Goal: Information Seeking & Learning: Learn about a topic

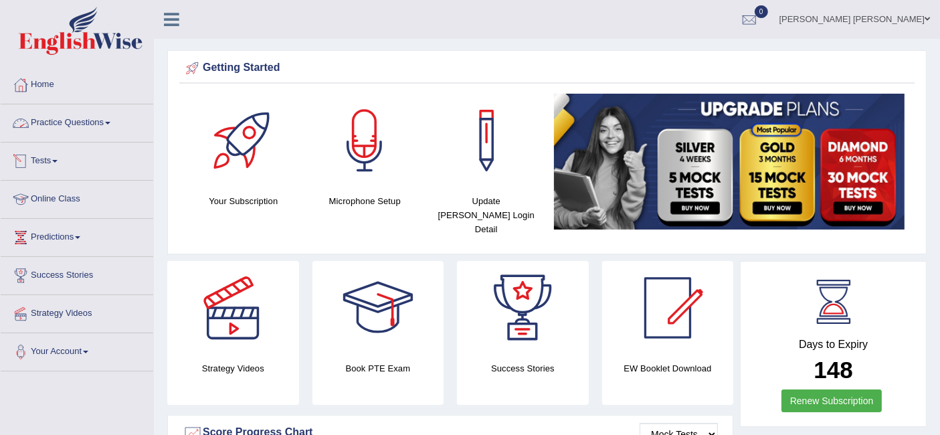
click at [84, 117] on link "Practice Questions" at bounding box center [77, 120] width 153 height 33
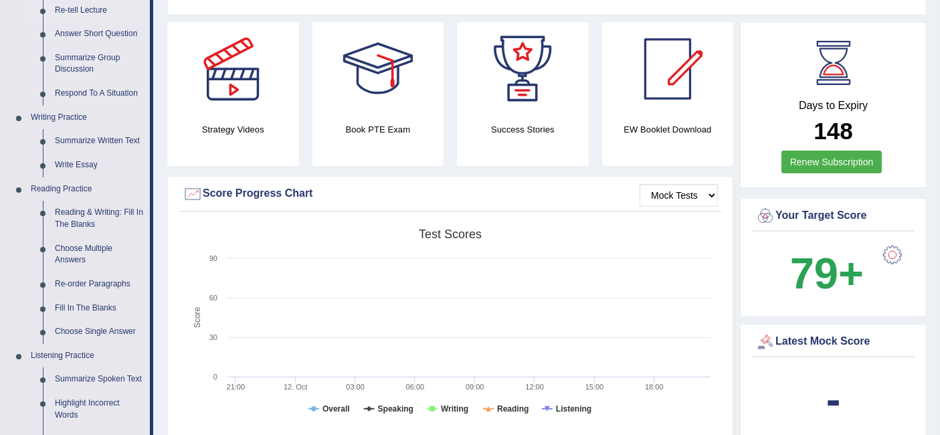
scroll to position [239, 0]
click at [88, 210] on link "Reading & Writing: Fill In The Blanks" at bounding box center [99, 218] width 101 height 35
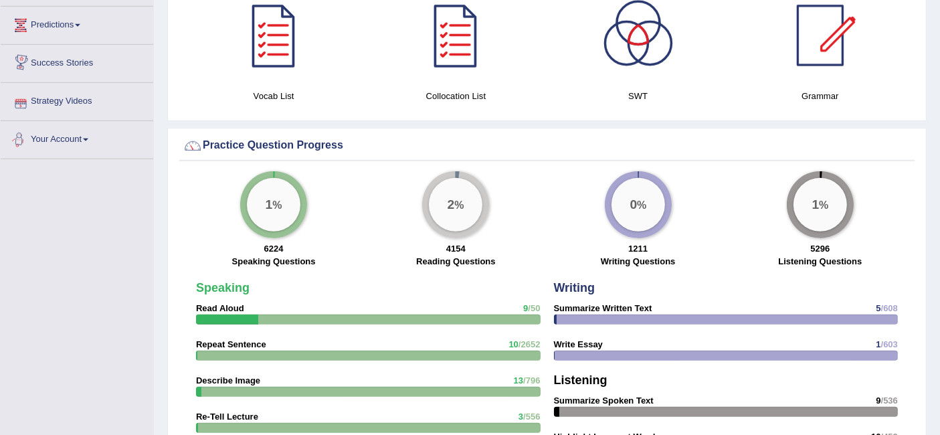
scroll to position [816, 0]
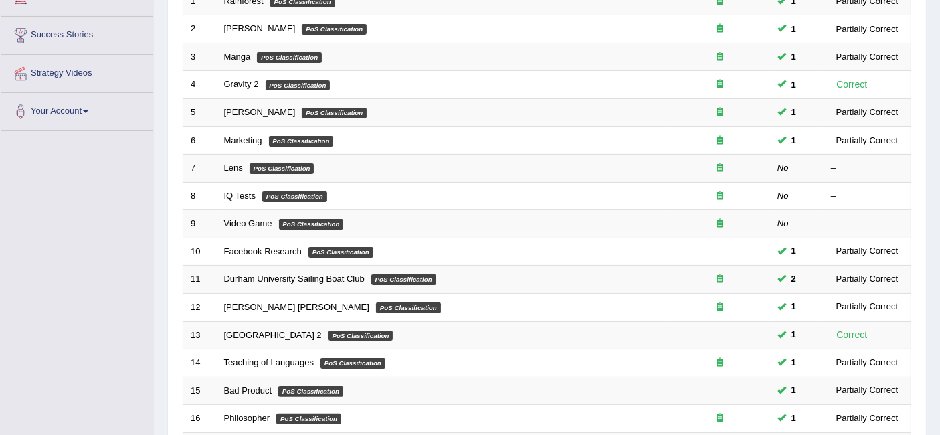
scroll to position [116, 0]
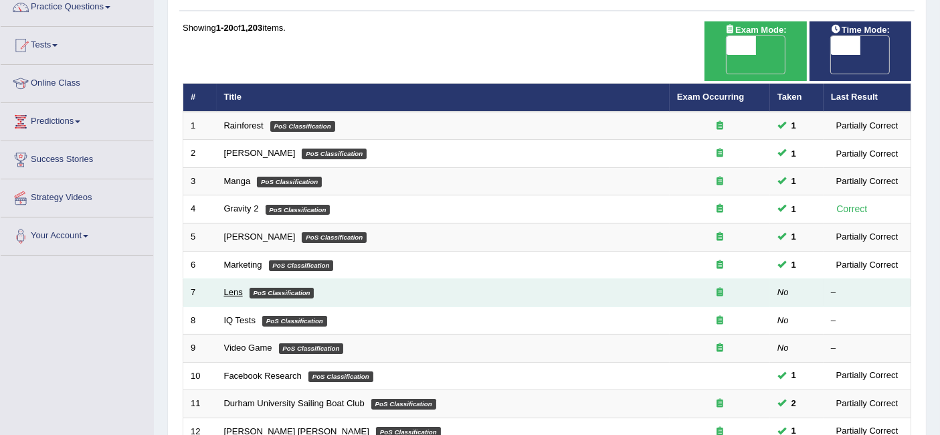
click at [233, 287] on link "Lens" at bounding box center [233, 292] width 19 height 10
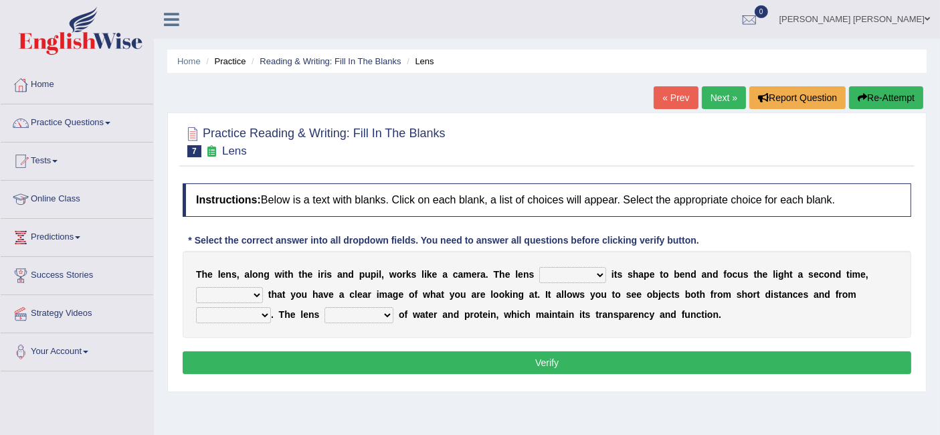
scroll to position [49, 0]
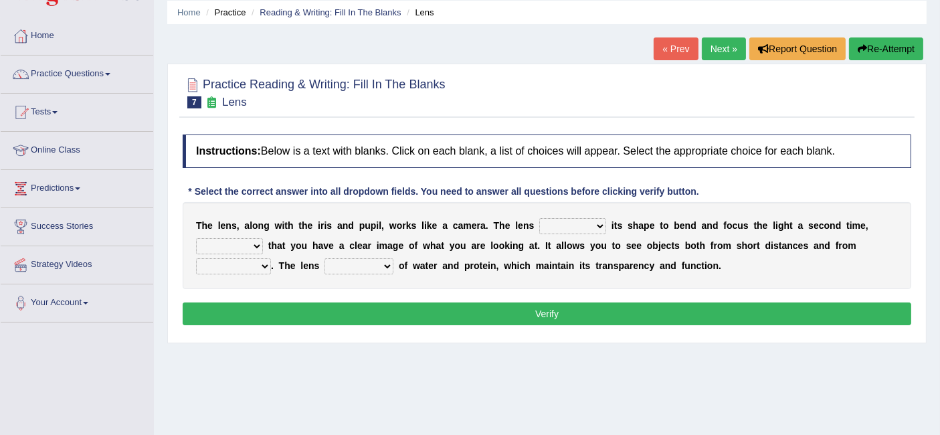
click at [589, 226] on select "adjusts shows selects presents" at bounding box center [572, 226] width 67 height 16
select select "adjusts"
click at [539, 218] on select "adjusts shows selects presents" at bounding box center [572, 226] width 67 height 16
click at [248, 248] on select "ensures to ensure ensure ensured" at bounding box center [229, 246] width 67 height 16
select select "to ensure"
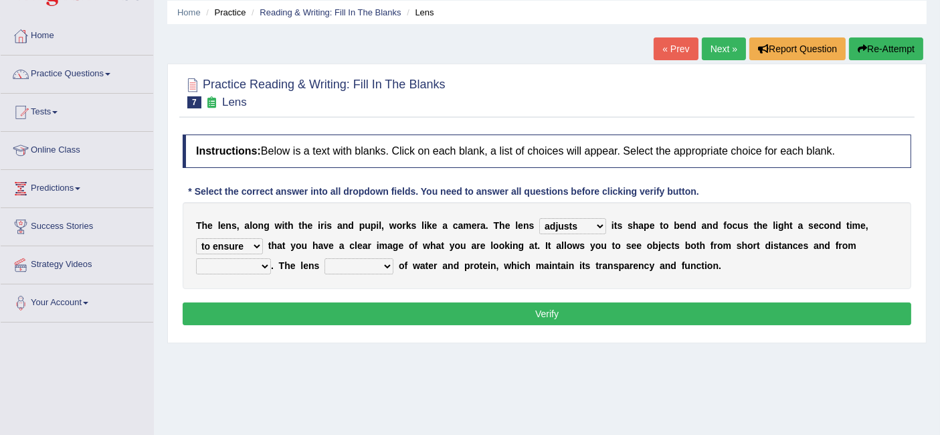
click at [196, 238] on select "ensures to ensure ensure ensured" at bounding box center [229, 246] width 67 height 16
click at [241, 244] on select "ensures to ensure ensure ensured" at bounding box center [229, 246] width 67 height 16
click at [264, 268] on select "far away in between further apart all along" at bounding box center [233, 266] width 75 height 16
select select "far away"
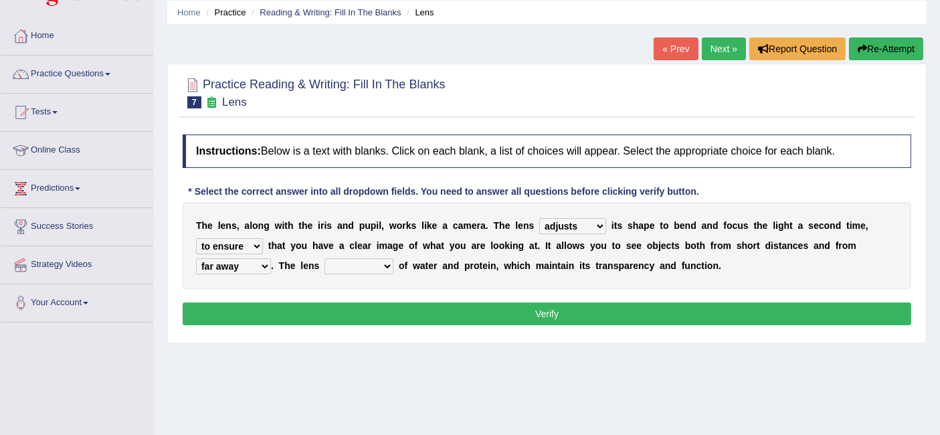
click at [196, 258] on select "far away in between further apart all along" at bounding box center [233, 266] width 75 height 16
click at [364, 264] on select "constitutes comprises composes consists" at bounding box center [359, 266] width 69 height 16
select select "composes"
click at [325, 258] on select "constitutes comprises composes consists" at bounding box center [359, 266] width 69 height 16
click at [236, 251] on select "ensures to ensure ensure ensured" at bounding box center [229, 246] width 67 height 16
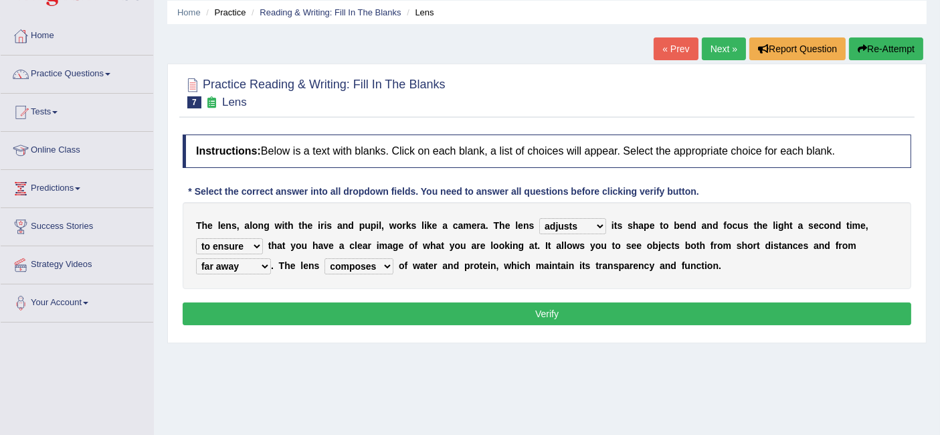
select select "ensures"
click at [196, 238] on select "ensures to ensure ensure ensured" at bounding box center [229, 246] width 67 height 16
click at [442, 306] on button "Verify" at bounding box center [547, 313] width 729 height 23
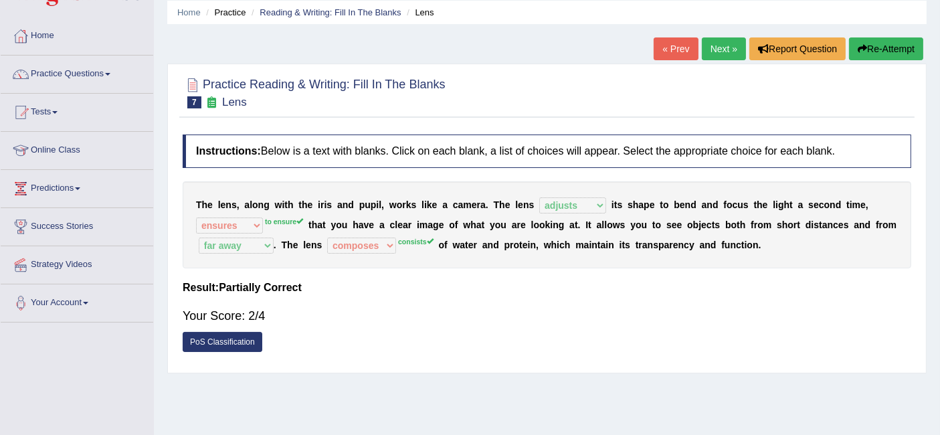
click at [707, 56] on link "Next »" at bounding box center [724, 48] width 44 height 23
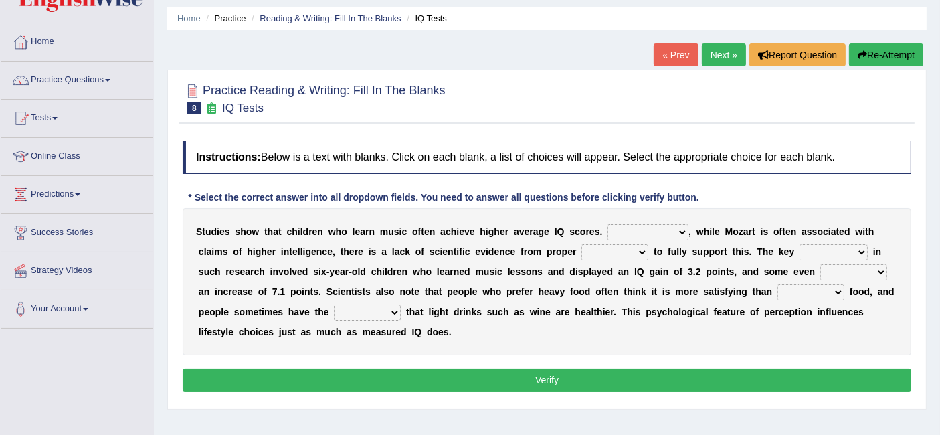
scroll to position [46, 0]
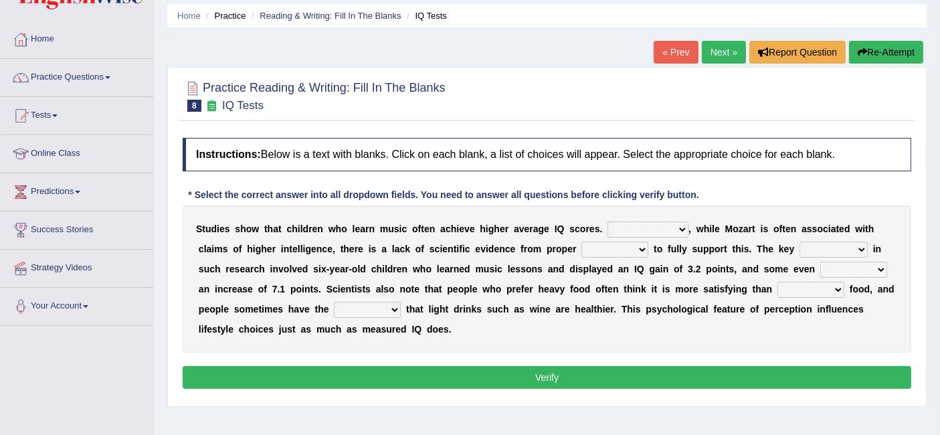
click at [642, 234] on select "However Therefore Consequently While" at bounding box center [648, 229] width 81 height 16
select select "However"
click at [608, 221] on select "However Therefore Consequently While" at bounding box center [648, 229] width 81 height 16
click at [632, 250] on select "test tests testing tested" at bounding box center [615, 250] width 67 height 16
click at [582, 242] on select "test tests testing tested" at bounding box center [615, 250] width 67 height 16
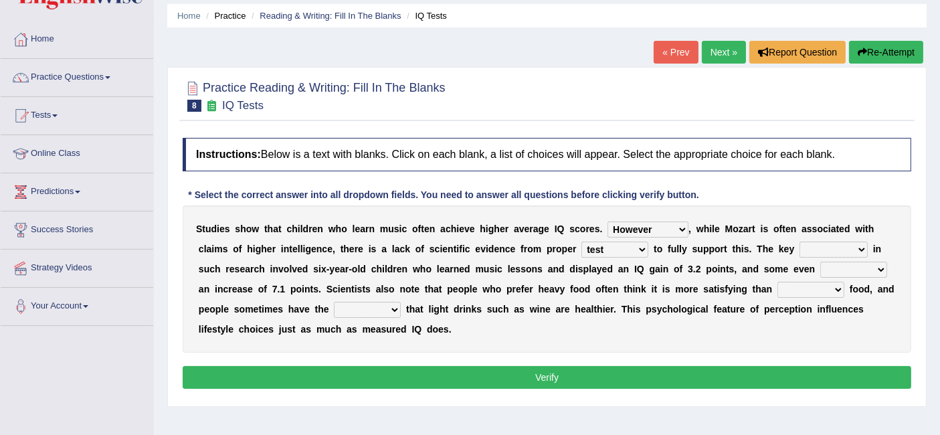
click at [610, 248] on select "test tests testing tested" at bounding box center [615, 250] width 67 height 16
select select "testing"
click at [582, 242] on select "test tests testing tested" at bounding box center [615, 250] width 67 height 16
click at [820, 246] on select "process goal implication odd" at bounding box center [834, 250] width 68 height 16
select select "goal"
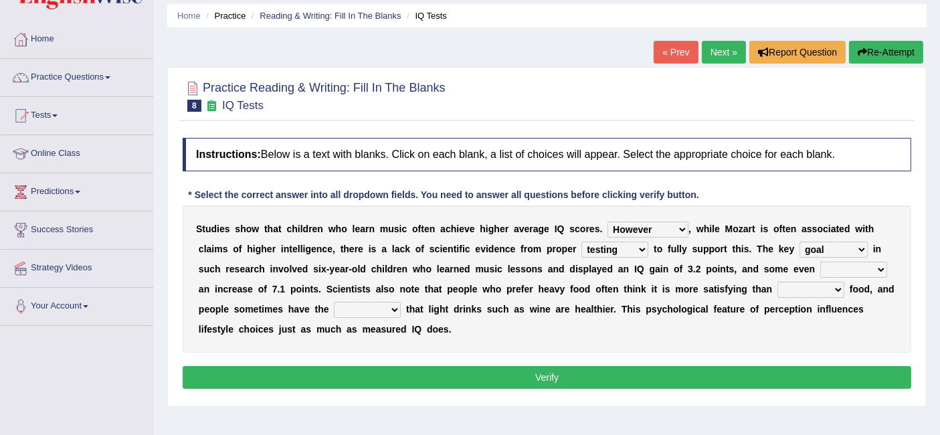
click at [800, 242] on select "process goal implication odd" at bounding box center [834, 250] width 68 height 16
click at [850, 271] on select "exhibited taught learned threatened" at bounding box center [853, 270] width 67 height 16
select select "exhibited"
click at [820, 262] on select "exhibited taught learned threatened" at bounding box center [853, 270] width 67 height 16
click at [786, 291] on select "choosy lighter cushiony spooky" at bounding box center [811, 290] width 67 height 16
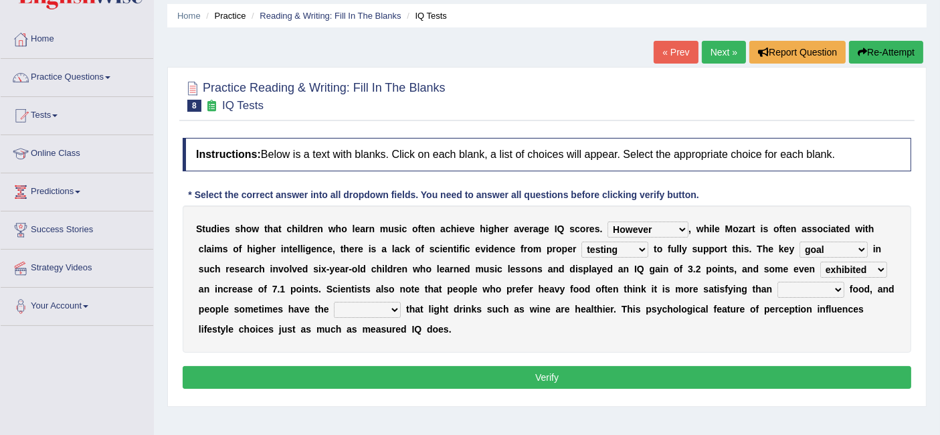
select select "lighter"
click at [778, 282] on select "choosy lighter cushiony spooky" at bounding box center [811, 290] width 67 height 16
click at [816, 289] on select "choosy lighter cushiony spooky" at bounding box center [811, 290] width 67 height 16
click at [379, 306] on select "illusion sight anecdote intention" at bounding box center [367, 310] width 67 height 16
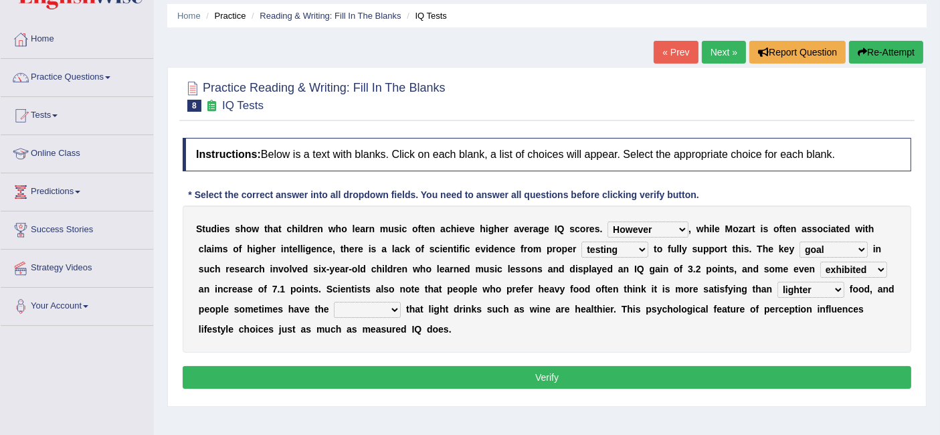
select select "illusion"
click at [334, 302] on select "illusion sight anecdote intention" at bounding box center [367, 310] width 67 height 16
click at [451, 361] on div "Instructions: Below is a text with blanks. Click on each blank, a list of choic…" at bounding box center [546, 265] width 735 height 268
click at [468, 369] on button "Verify" at bounding box center [547, 377] width 729 height 23
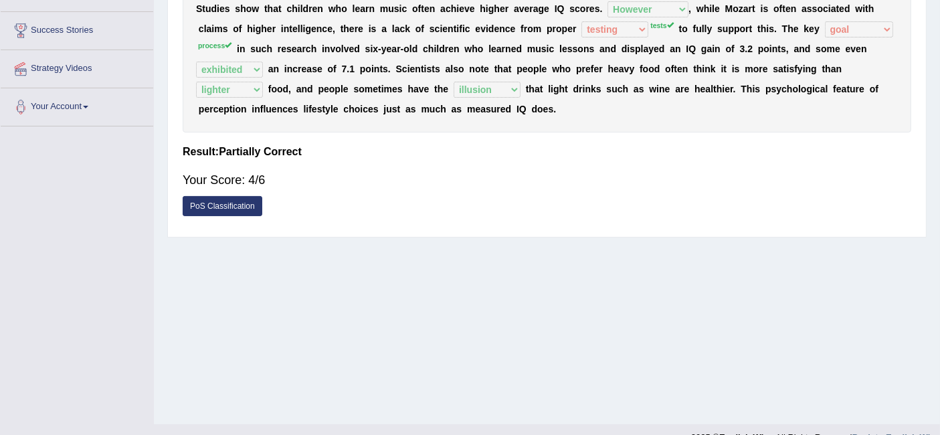
scroll to position [0, 0]
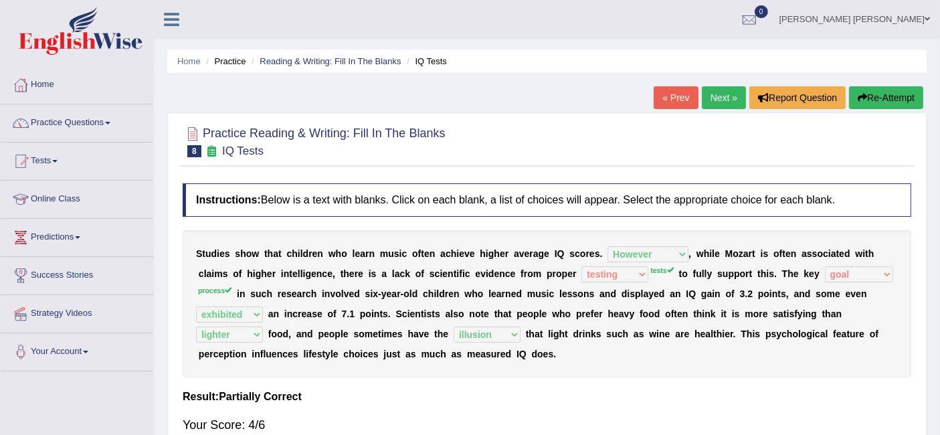
click at [715, 98] on link "Next »" at bounding box center [724, 97] width 44 height 23
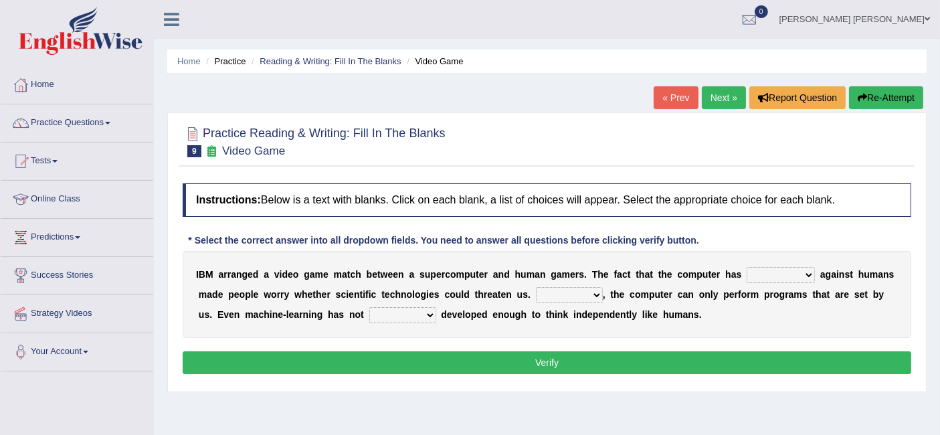
click at [778, 274] on select "competed fought acted challenged" at bounding box center [781, 275] width 68 height 16
click at [588, 321] on div "I B M a r r a n g e d a v i d e o g a m e m a t c h b e t w e e n a s u p e r c…" at bounding box center [547, 294] width 729 height 87
click at [589, 290] on select "Moreover However Thus So" at bounding box center [569, 295] width 67 height 16
select select "However"
click at [536, 287] on select "Moreover However Thus So" at bounding box center [569, 295] width 67 height 16
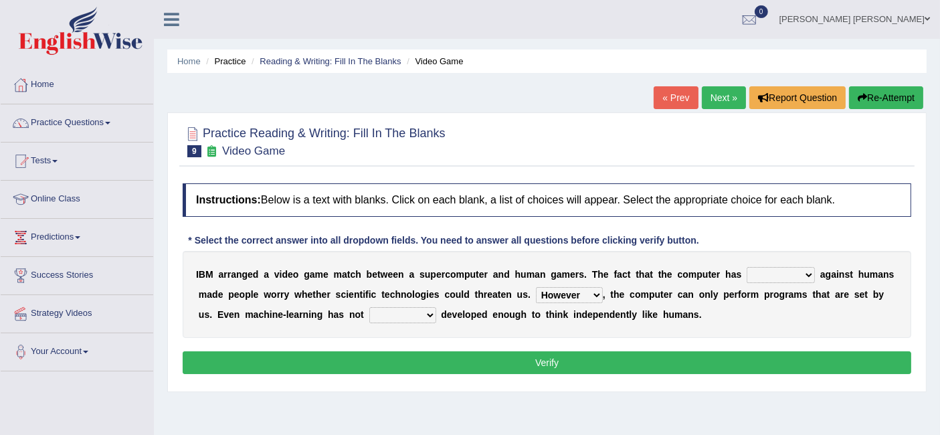
click at [409, 307] on select "yet still only just" at bounding box center [402, 315] width 67 height 16
select select "yet"
click at [369, 307] on select "yet still only just" at bounding box center [402, 315] width 67 height 16
click at [791, 281] on div "I B M a r r a n g e d a v i d e o g a m e m a t c h b e t w e e n a s u p e r c…" at bounding box center [547, 294] width 729 height 87
click at [792, 278] on select "competed fought acted challenged" at bounding box center [781, 275] width 68 height 16
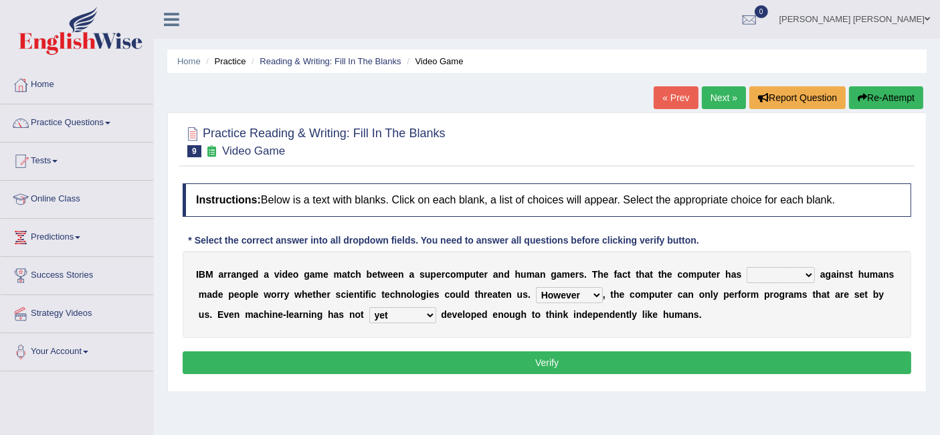
select select "fought"
click at [747, 267] on select "competed fought acted challenged" at bounding box center [781, 275] width 68 height 16
click at [640, 365] on button "Verify" at bounding box center [547, 362] width 729 height 23
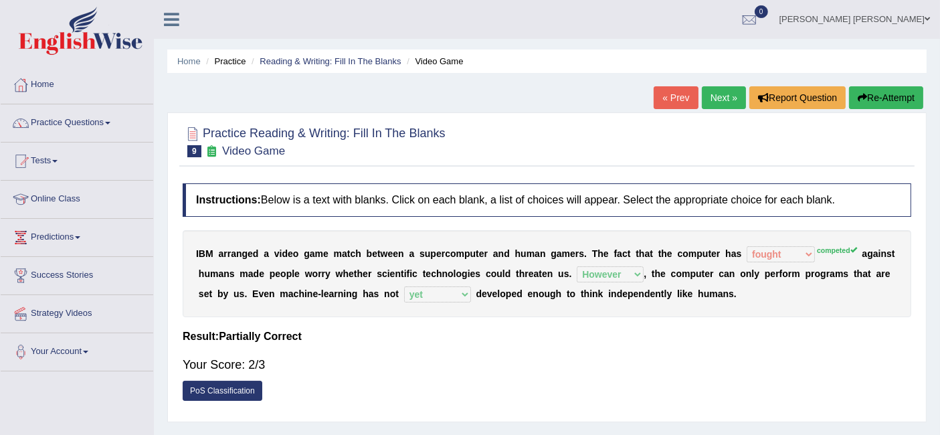
click at [728, 90] on link "Next »" at bounding box center [724, 97] width 44 height 23
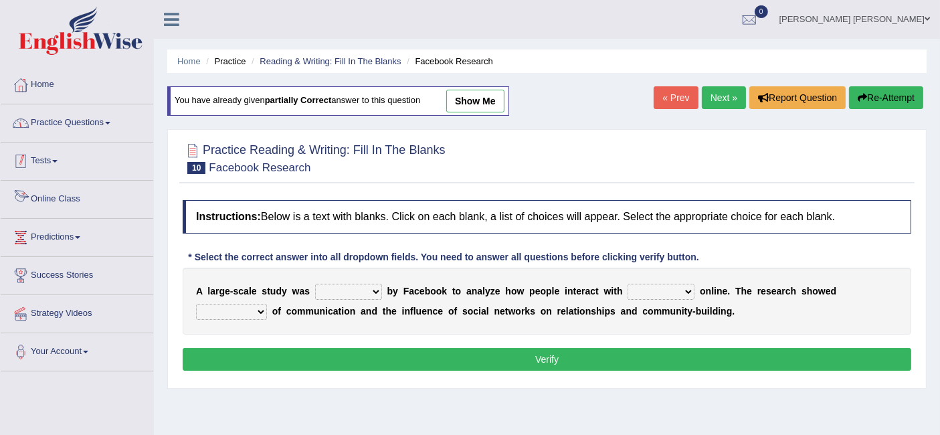
click at [98, 122] on link "Practice Questions" at bounding box center [77, 120] width 153 height 33
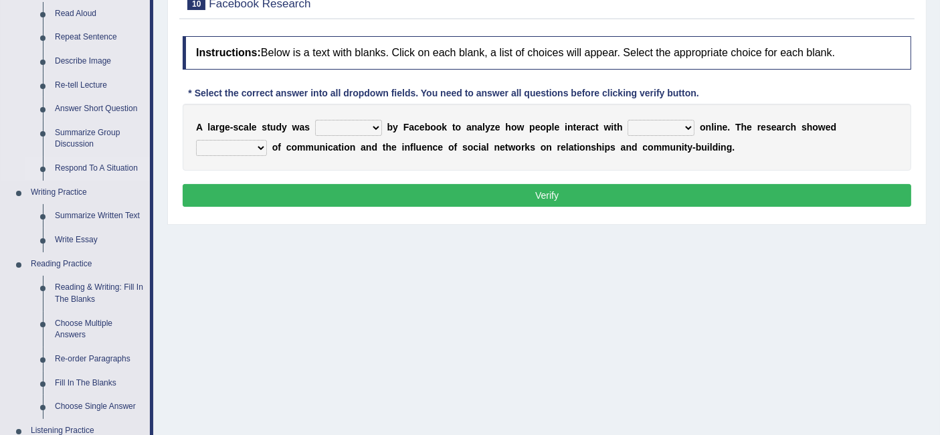
scroll to position [166, 0]
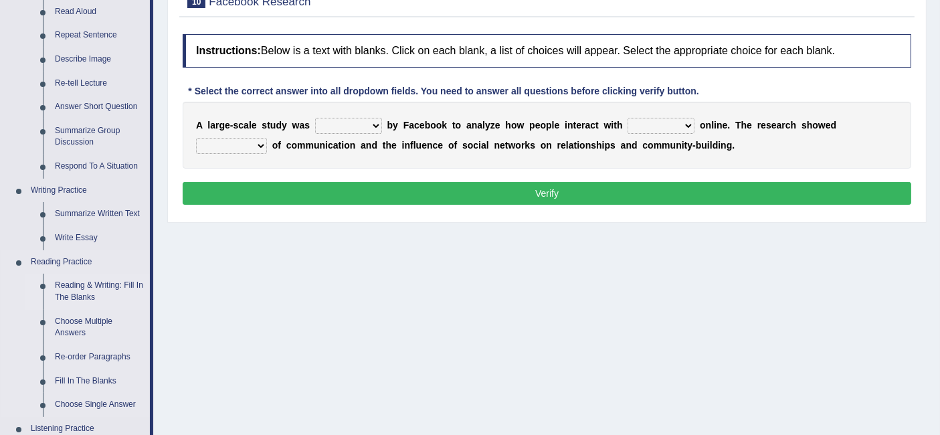
click at [110, 282] on link "Reading & Writing: Fill In The Blanks" at bounding box center [99, 291] width 101 height 35
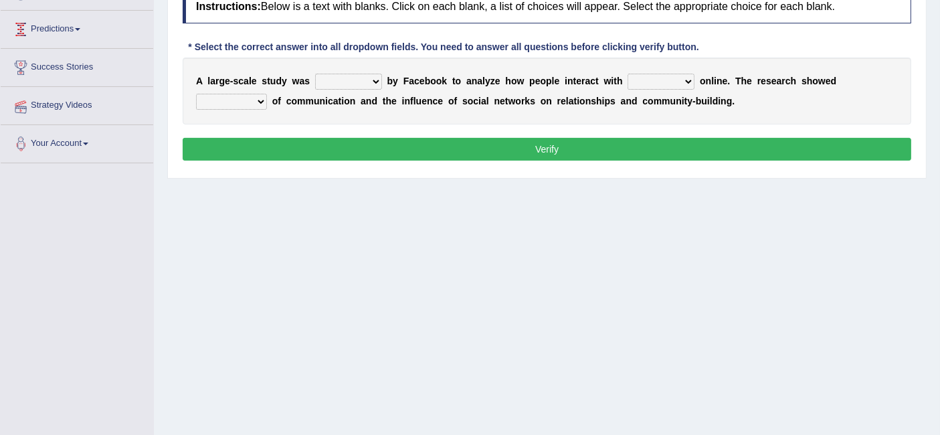
scroll to position [267, 0]
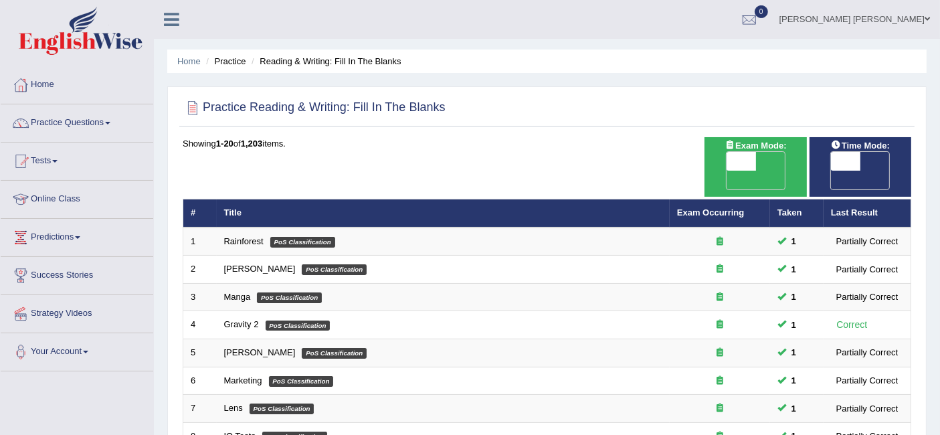
click at [727, 171] on span "OFF" at bounding box center [711, 180] width 29 height 19
checkbox input "true"
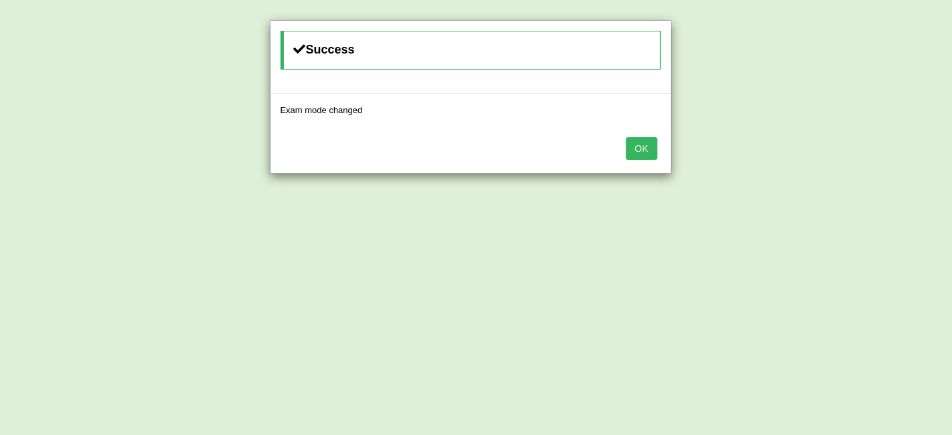
click at [869, 159] on div "Success Exam mode changed OK" at bounding box center [476, 217] width 952 height 435
click at [647, 135] on div "OK" at bounding box center [470, 149] width 400 height 47
click at [646, 140] on button "OK" at bounding box center [641, 148] width 31 height 23
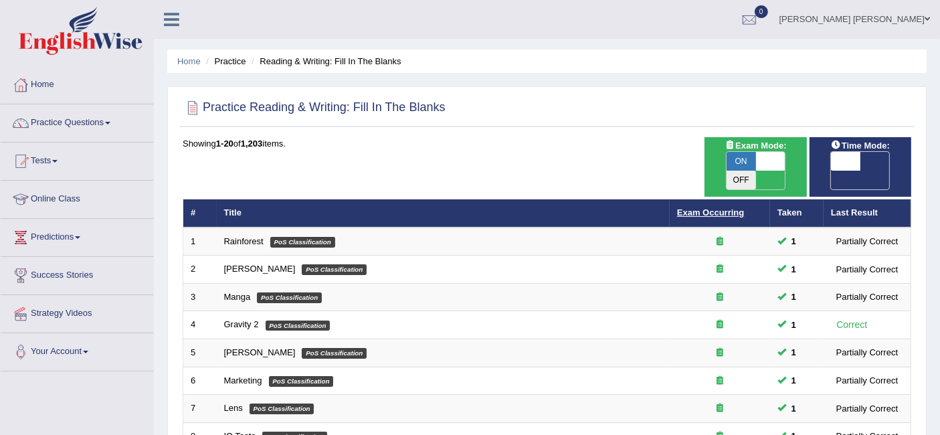
scroll to position [106, 0]
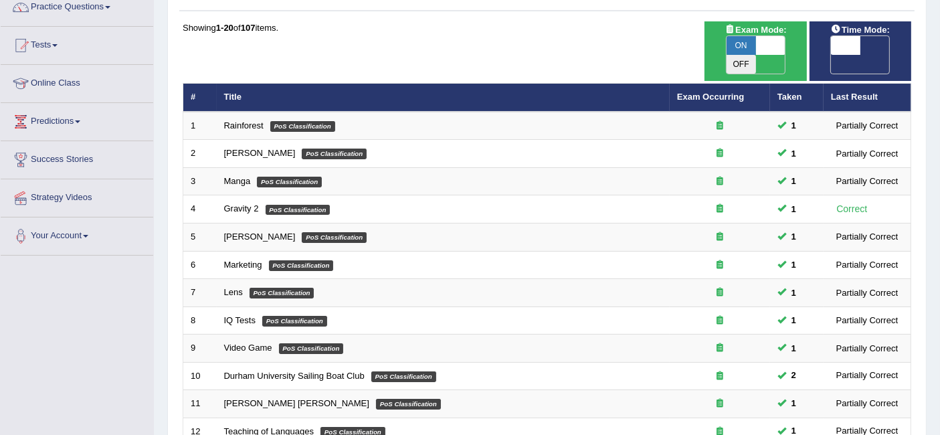
scroll to position [116, 0]
click at [759, 48] on span at bounding box center [770, 45] width 29 height 19
checkbox input "false"
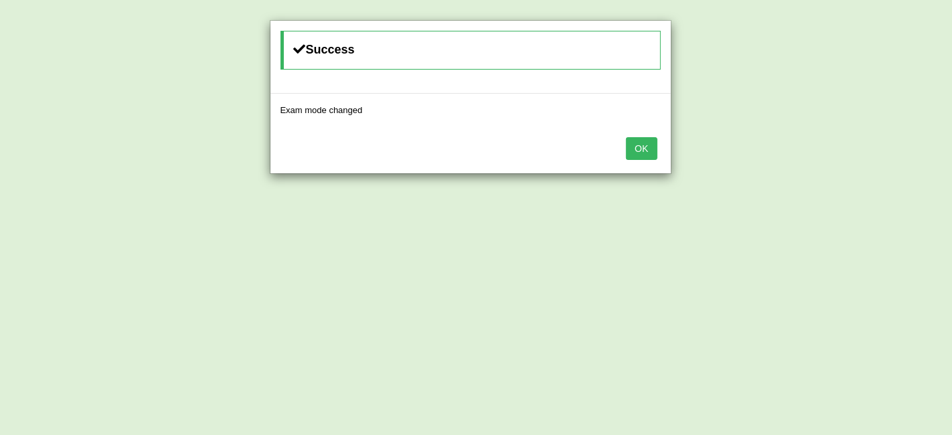
click at [640, 152] on button "OK" at bounding box center [641, 148] width 31 height 23
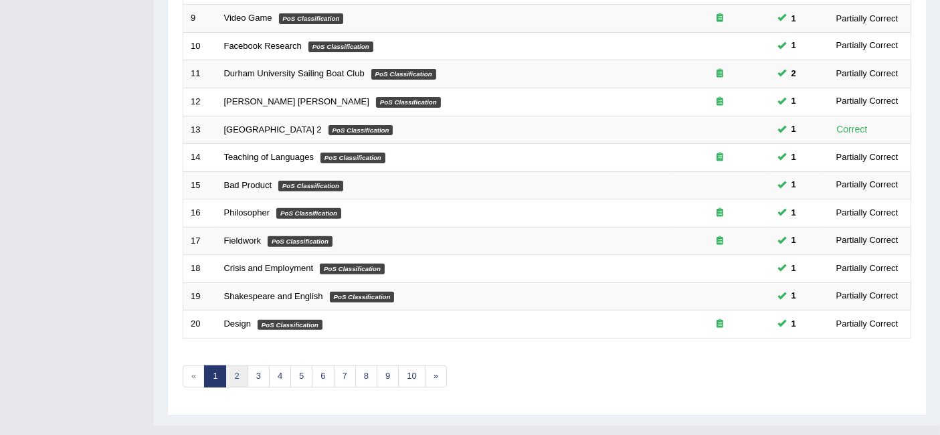
click at [234, 365] on link "2" at bounding box center [237, 376] width 22 height 22
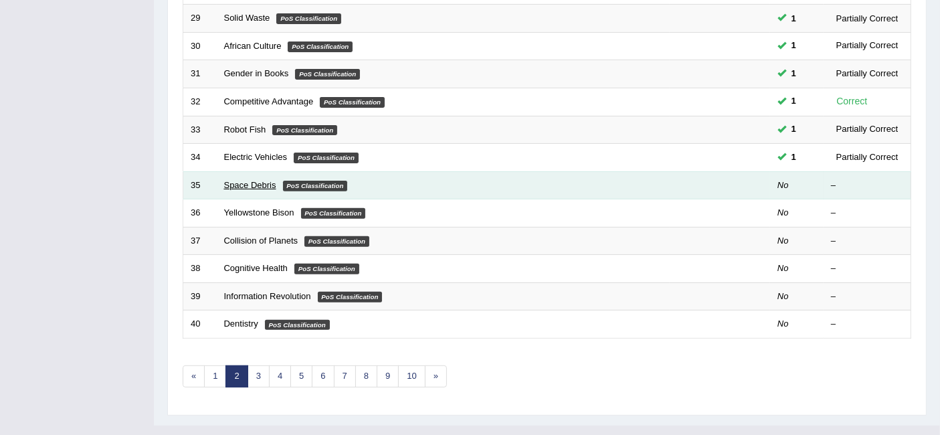
click at [241, 180] on link "Space Debris" at bounding box center [250, 185] width 52 height 10
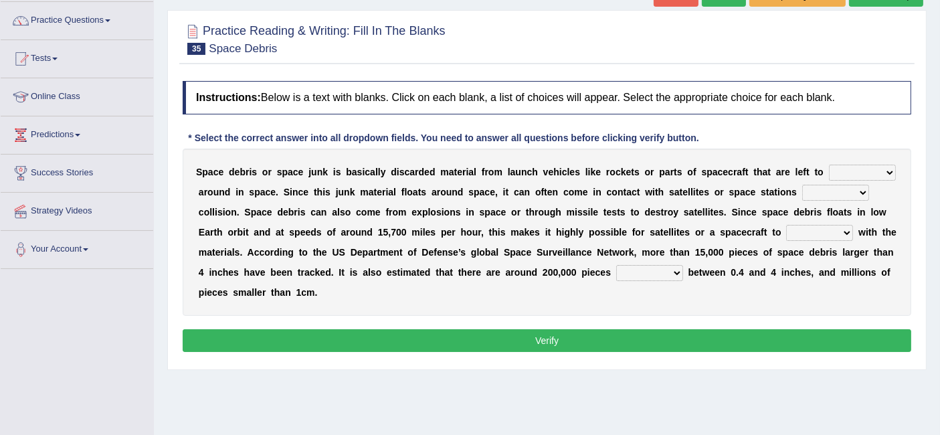
scroll to position [112, 0]
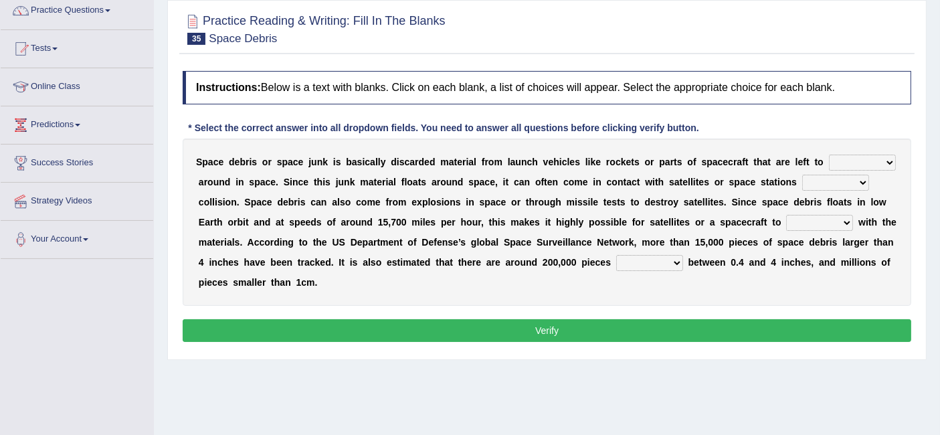
click at [879, 155] on select "twist center roam loll" at bounding box center [862, 163] width 67 height 16
select select "roam"
click at [829, 155] on select "twist center roam loll" at bounding box center [862, 163] width 67 height 16
click at [855, 177] on select "risks risk risked risking" at bounding box center [835, 183] width 67 height 16
select select "risks"
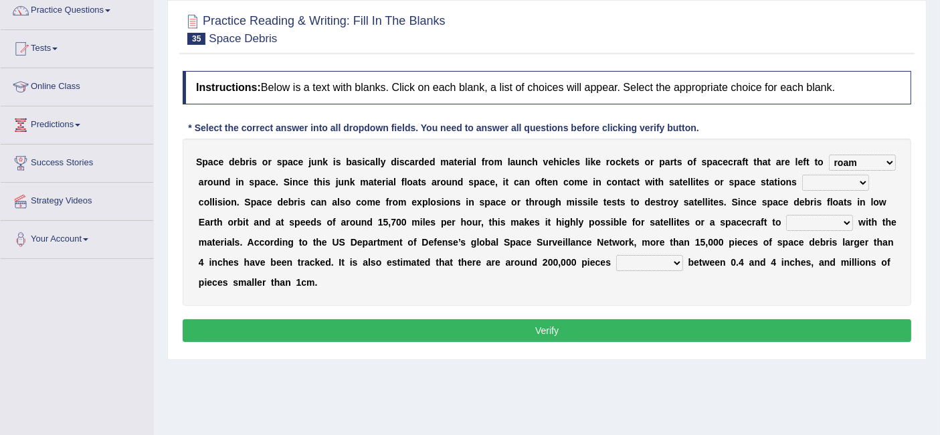
click at [802, 175] on select "risks risk risked risking" at bounding box center [835, 183] width 67 height 16
click at [826, 221] on select "collect collate collide collocate" at bounding box center [819, 223] width 67 height 16
select select "collide"
click at [786, 215] on select "collect collate collide collocate" at bounding box center [819, 223] width 67 height 16
click at [644, 262] on select "sized sizing size sizes" at bounding box center [649, 263] width 67 height 16
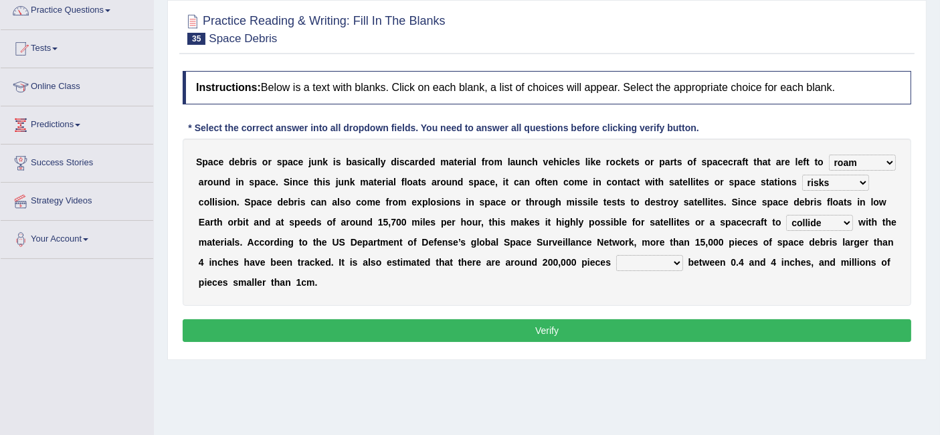
click at [644, 262] on select "sized sizing size sizes" at bounding box center [649, 263] width 67 height 16
select select "sized"
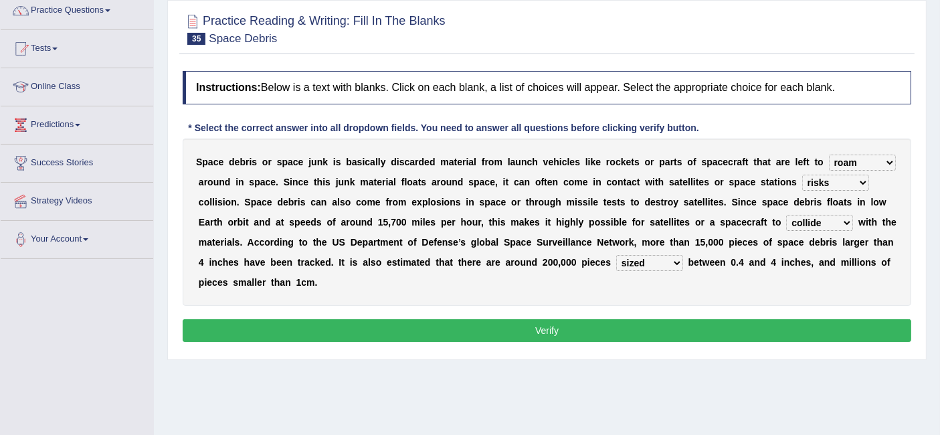
click at [616, 255] on select "sized sizing size sizes" at bounding box center [649, 263] width 67 height 16
click at [543, 331] on button "Verify" at bounding box center [547, 330] width 729 height 23
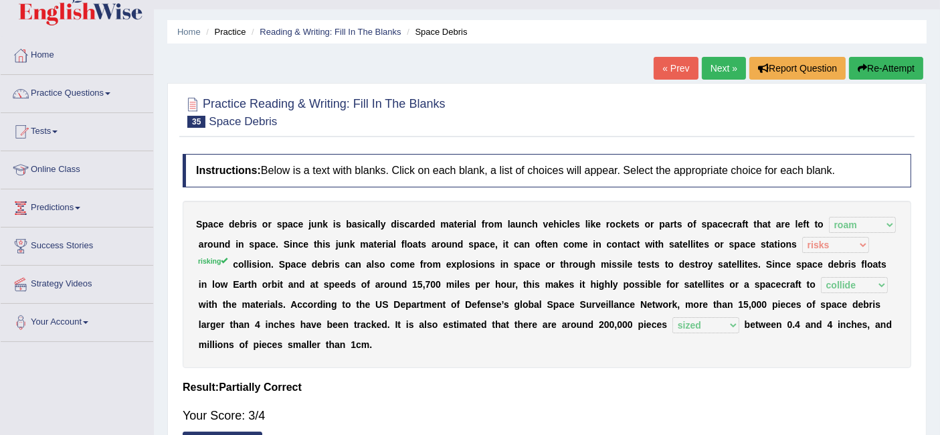
scroll to position [32, 0]
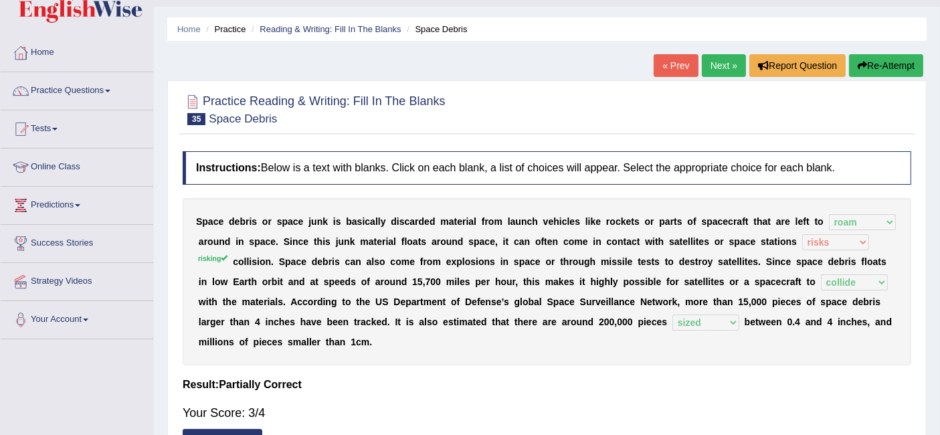
click at [715, 62] on link "Next »" at bounding box center [724, 65] width 44 height 23
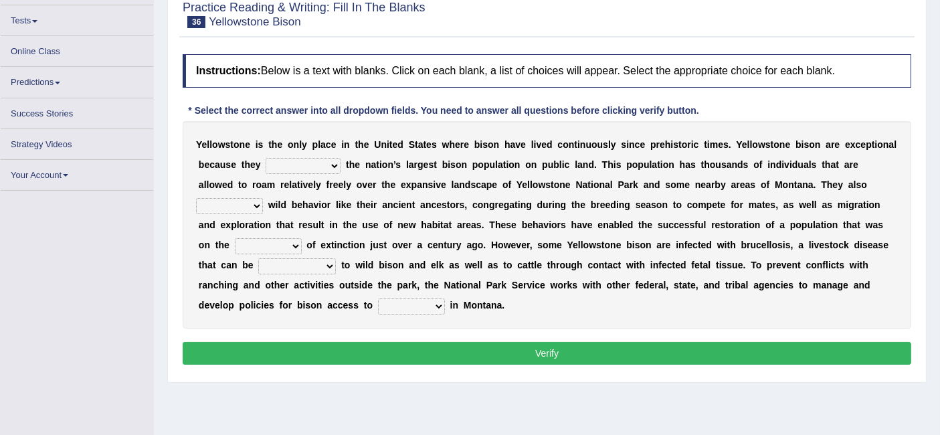
scroll to position [130, 0]
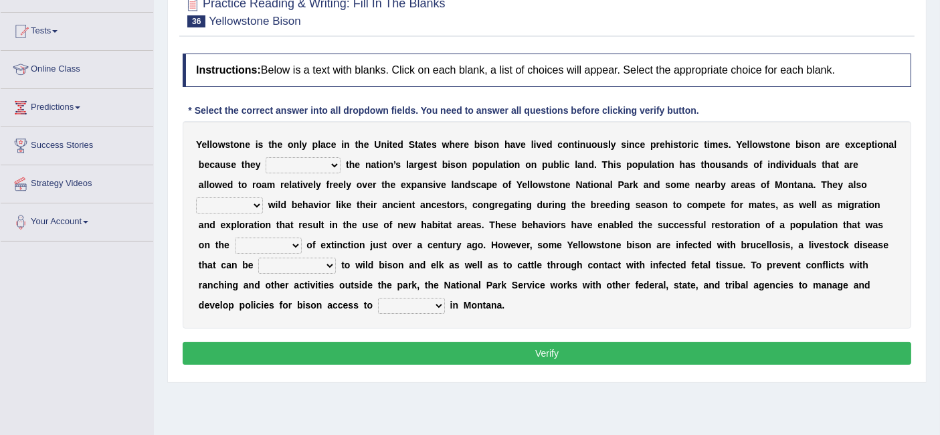
click at [294, 162] on select "congregate comprise consist compromise" at bounding box center [303, 165] width 75 height 16
select select "consist"
click at [266, 157] on select "congregate comprise consist compromise" at bounding box center [303, 165] width 75 height 16
click at [218, 199] on select "exhibit disregard resist encourage" at bounding box center [229, 205] width 67 height 16
select select "exhibit"
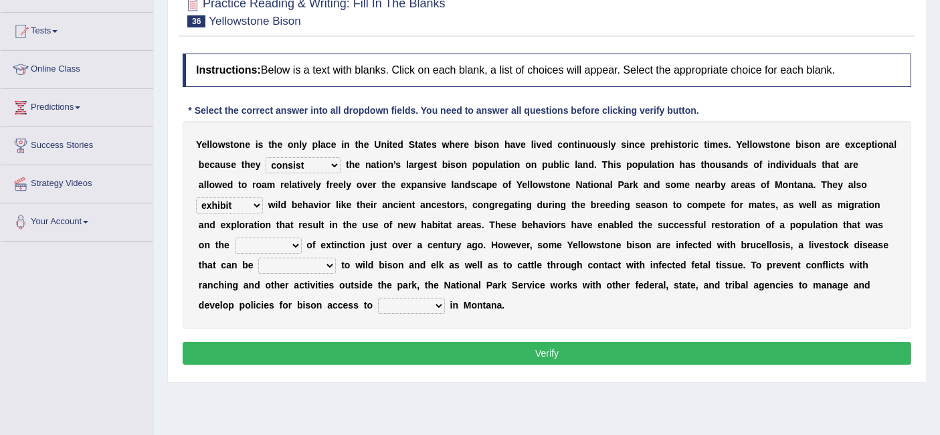
click at [196, 197] on select "exhibit disregard resist encourage" at bounding box center [229, 205] width 67 height 16
click at [224, 205] on select "exhibit disregard resist encourage" at bounding box center [229, 205] width 67 height 16
click at [275, 245] on select "brine brink danger brindle" at bounding box center [268, 246] width 67 height 16
select select "danger"
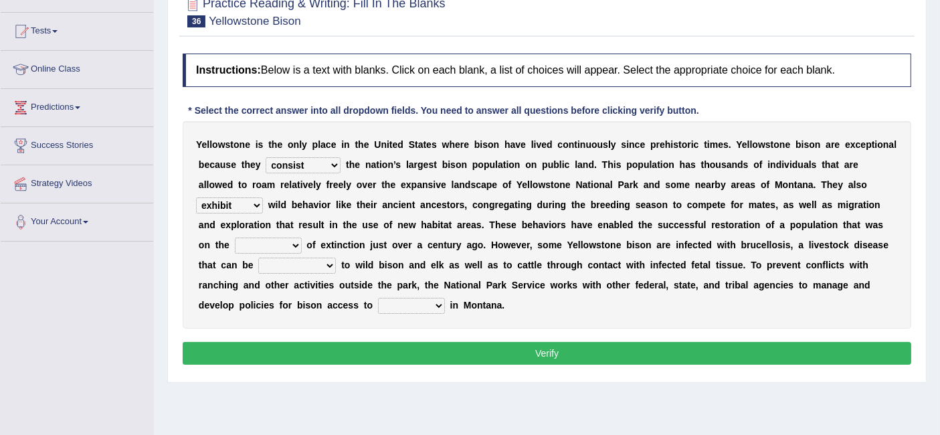
click at [235, 238] on select "brine brink danger brindle" at bounding box center [268, 246] width 67 height 16
click at [294, 269] on select "transplanted transported transgressed transmitted" at bounding box center [297, 266] width 78 height 16
select select "transmitted"
click at [258, 258] on select "transplanted transported transgressed transmitted" at bounding box center [297, 266] width 78 height 16
click at [413, 306] on select "habitat habitat habitant food" at bounding box center [411, 306] width 67 height 16
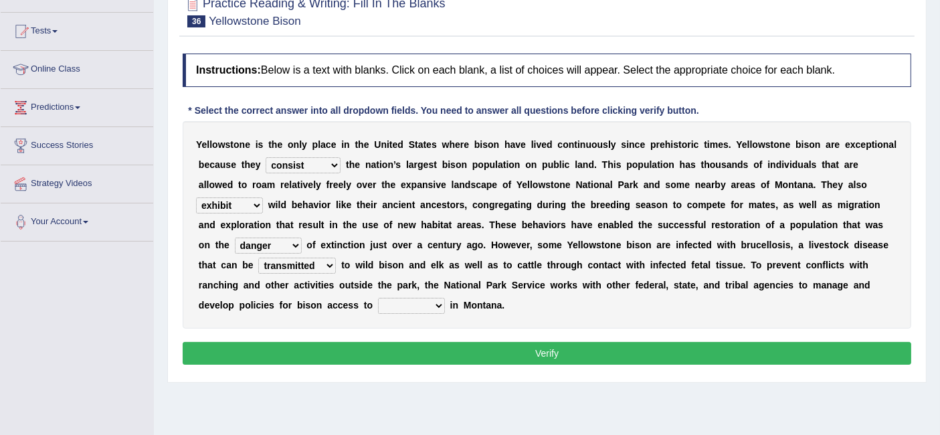
select select "habitat"
click at [378, 298] on select "habitat habitat habitant food" at bounding box center [411, 306] width 67 height 16
click at [501, 354] on button "Verify" at bounding box center [547, 353] width 729 height 23
